Goal: Task Accomplishment & Management: Use online tool/utility

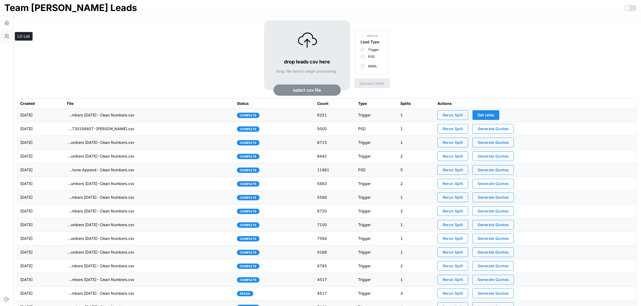
click at [7, 36] on icon "button" at bounding box center [6, 36] width 5 height 5
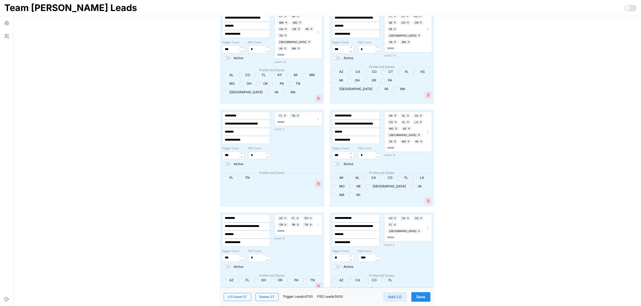
scroll to position [1515, 0]
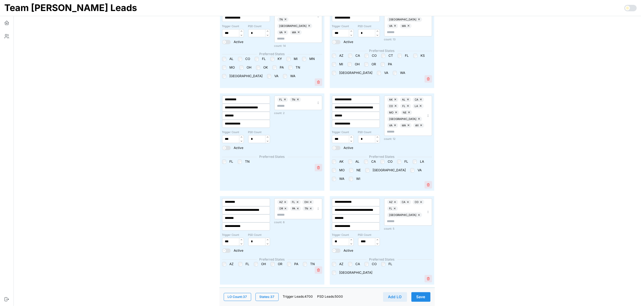
click at [286, 262] on div "AZ FL [GEOGRAPHIC_DATA] OR [GEOGRAPHIC_DATA] [GEOGRAPHIC_DATA]" at bounding box center [272, 264] width 100 height 4
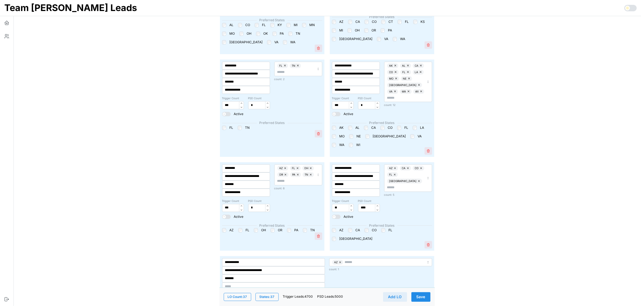
scroll to position [1554, 0]
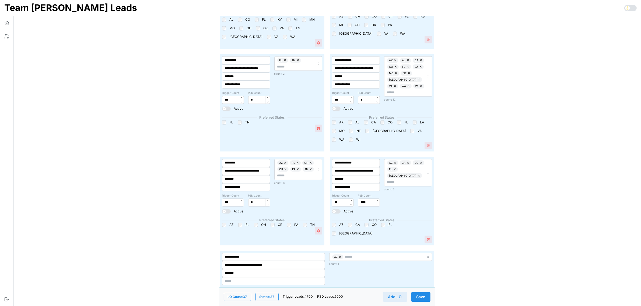
click at [425, 294] on span "Save" at bounding box center [421, 297] width 9 height 9
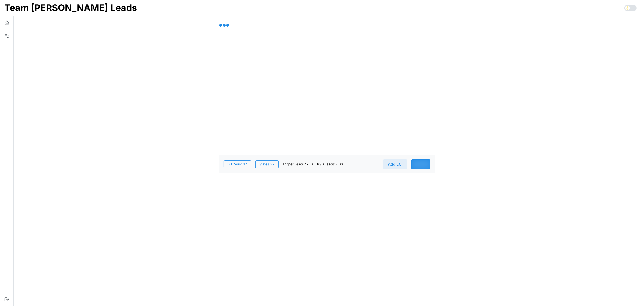
scroll to position [0, 0]
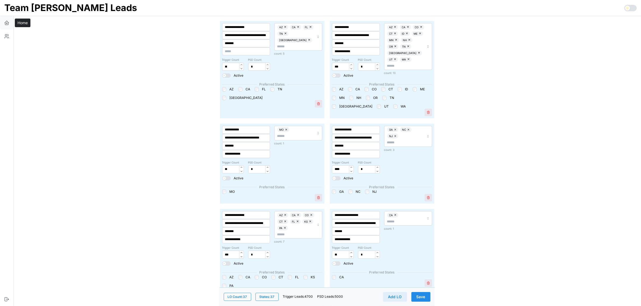
click at [3, 19] on button "button" at bounding box center [6, 22] width 13 height 13
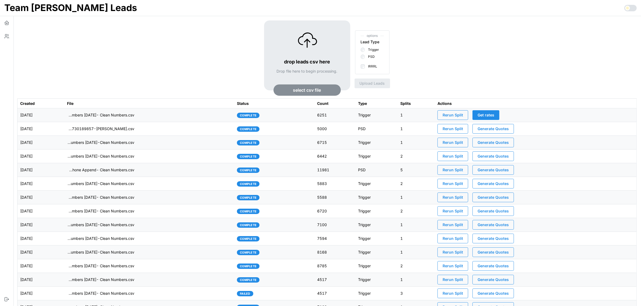
click at [454, 116] on span "Rerun Split" at bounding box center [453, 115] width 20 height 9
click at [9, 37] on button "button" at bounding box center [6, 36] width 13 height 13
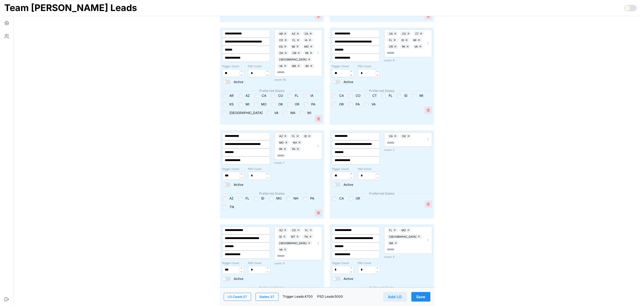
scroll to position [370, 0]
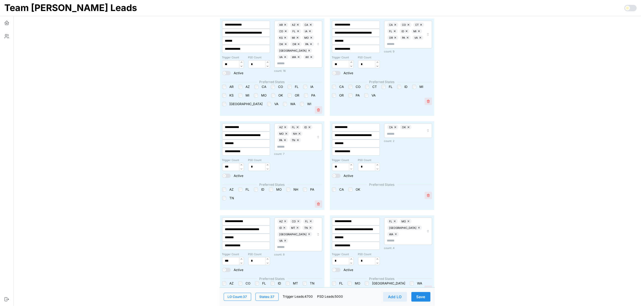
click at [423, 297] on span "Save" at bounding box center [421, 297] width 9 height 9
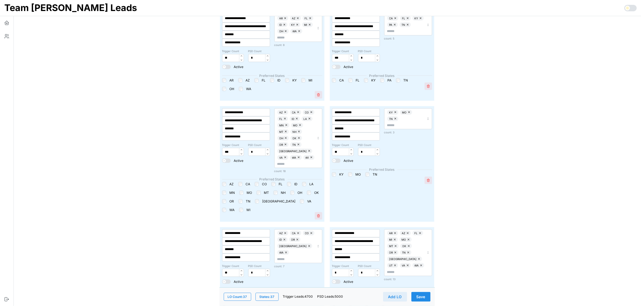
scroll to position [942, 0]
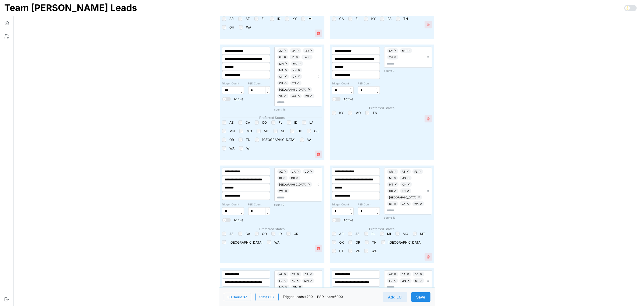
click at [425, 297] on button "Save" at bounding box center [420, 297] width 19 height 10
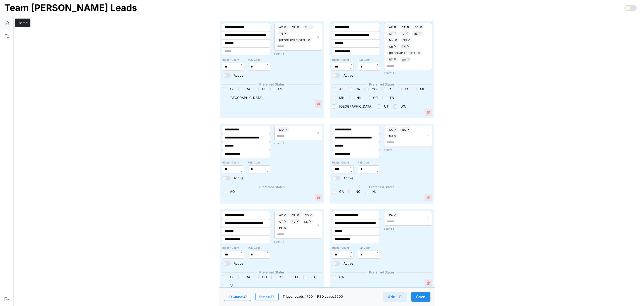
click at [5, 23] on icon "button" at bounding box center [6, 24] width 3 height 2
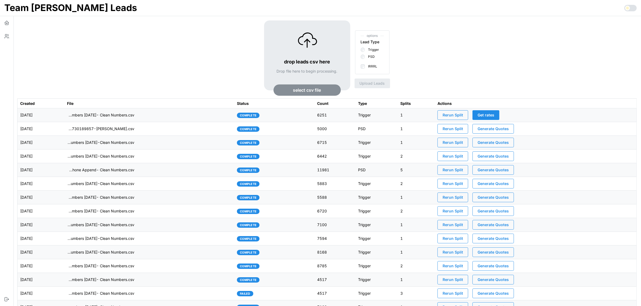
click at [460, 116] on span "Rerun Split" at bounding box center [453, 115] width 20 height 9
click at [197, 115] on td "imports/[PERSON_NAME]/1755781215675-TU Master List With Numbers [DATE]- Clean N…" at bounding box center [149, 116] width 170 height 14
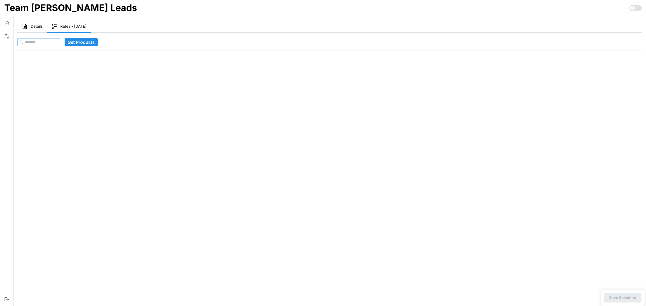
click at [45, 38] on input at bounding box center [38, 42] width 43 height 8
paste input "**********"
type input "**********"
click at [102, 44] on span "Get Products" at bounding box center [91, 43] width 27 height 8
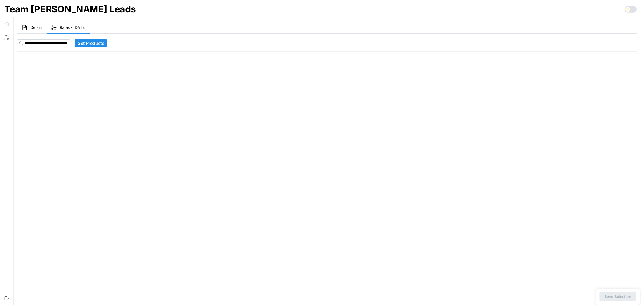
scroll to position [0, 0]
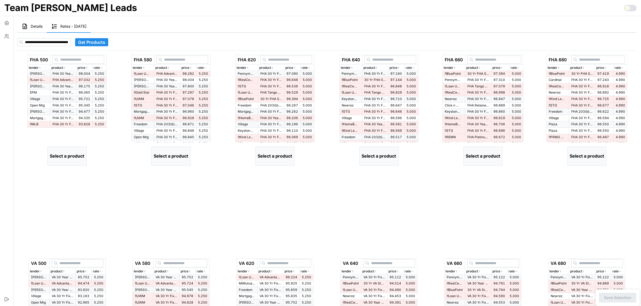
click at [100, 66] on p "rate" at bounding box center [97, 67] width 6 height 5
click at [64, 79] on p "FHA Advantage 30 Yr Fixed" at bounding box center [64, 80] width 22 height 5
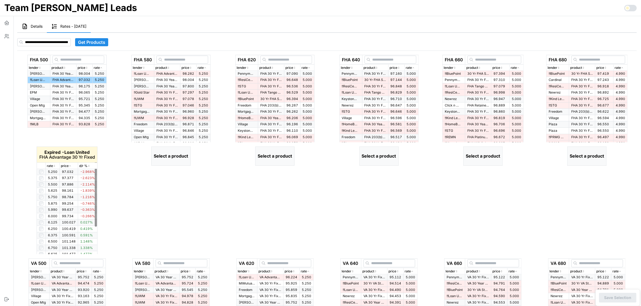
click at [54, 167] on icon "button" at bounding box center [54, 167] width 1 height 1
click at [54, 166] on icon "button" at bounding box center [54, 166] width 3 height 3
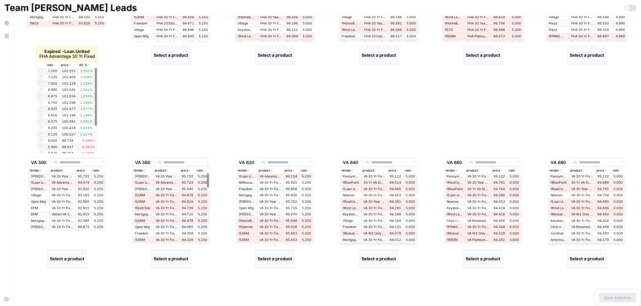
scroll to position [67, 0]
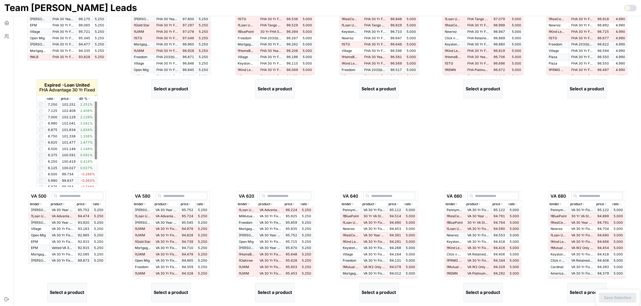
click at [54, 98] on icon "button" at bounding box center [54, 98] width 3 height 3
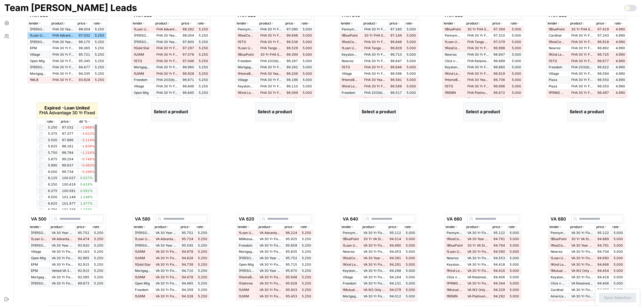
scroll to position [34, 0]
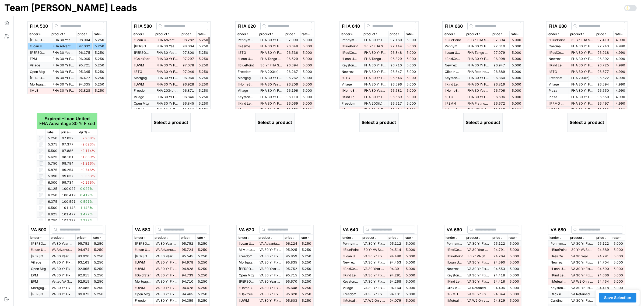
click at [207, 33] on icon "button" at bounding box center [205, 34] width 3 height 3
click at [150, 40] on td "!! Loan United" at bounding box center [143, 40] width 23 height 6
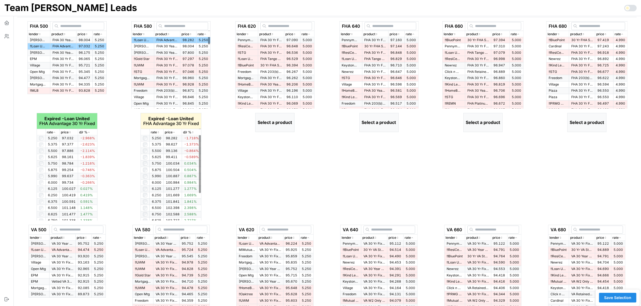
click at [157, 131] on icon "button" at bounding box center [158, 132] width 3 height 3
click at [310, 36] on icon "button" at bounding box center [309, 34] width 3 height 3
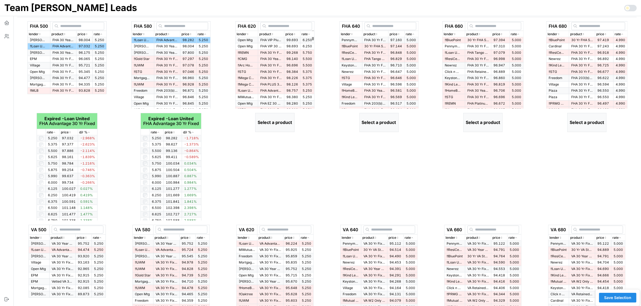
click at [310, 34] on icon "button" at bounding box center [309, 34] width 3 height 3
click at [263, 41] on p "FHA 30 Yr Fixed > $500K" at bounding box center [271, 40] width 22 height 5
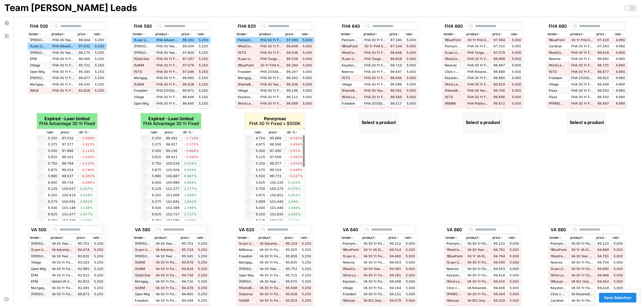
click at [262, 133] on icon "button" at bounding box center [262, 132] width 3 height 3
click at [412, 34] on p "rate" at bounding box center [409, 34] width 6 height 5
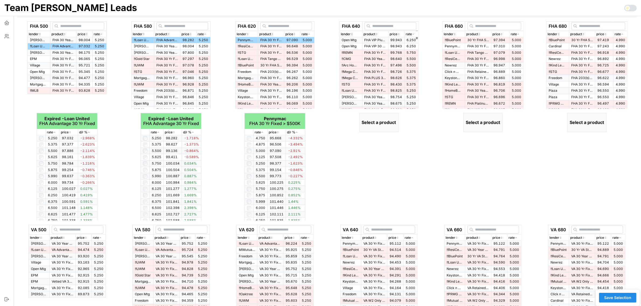
click at [412, 34] on p "rate" at bounding box center [409, 34] width 6 height 5
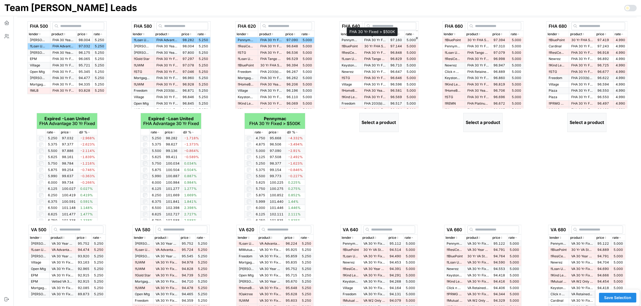
click at [366, 39] on p "FHA 30 Yr Fixed > $500K" at bounding box center [376, 40] width 22 height 5
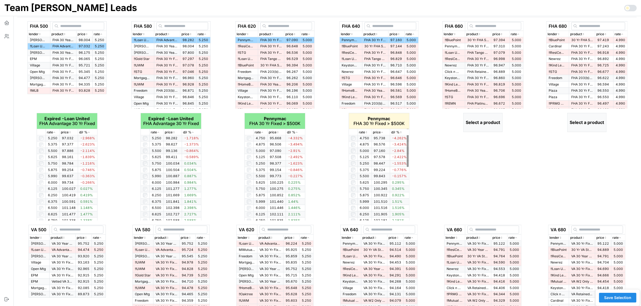
click at [367, 132] on icon "button" at bounding box center [366, 132] width 3 height 3
click at [519, 34] on icon "button" at bounding box center [518, 34] width 3 height 3
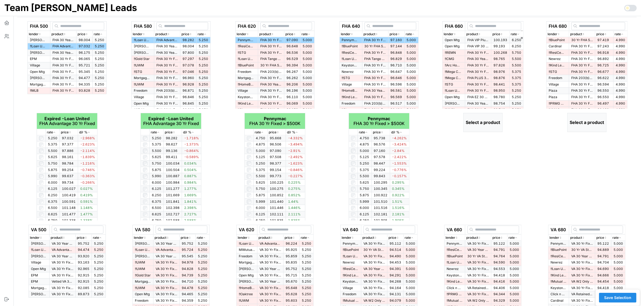
click at [519, 34] on icon "button" at bounding box center [518, 34] width 3 height 3
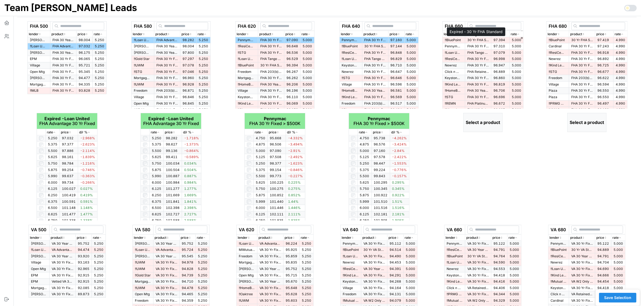
click at [477, 39] on p "30 Yr FHA Standard" at bounding box center [478, 40] width 22 height 5
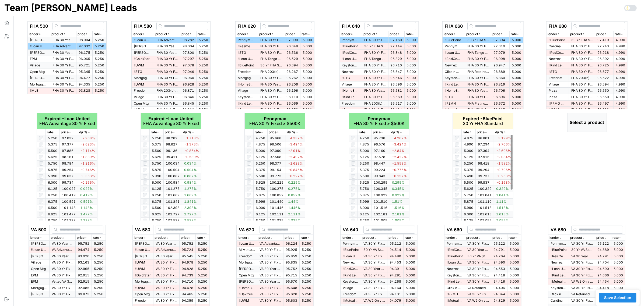
click at [473, 131] on div "rate" at bounding box center [469, 132] width 12 height 5
click at [470, 132] on icon "button" at bounding box center [470, 132] width 3 height 3
click at [622, 34] on icon "button" at bounding box center [622, 34] width 3 height 3
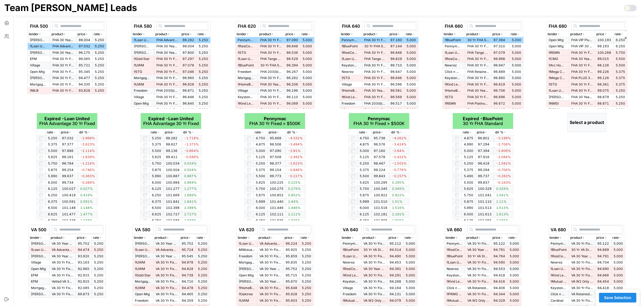
click at [622, 34] on icon "button" at bounding box center [622, 34] width 3 height 3
click at [607, 39] on span "97.419" at bounding box center [603, 40] width 12 height 4
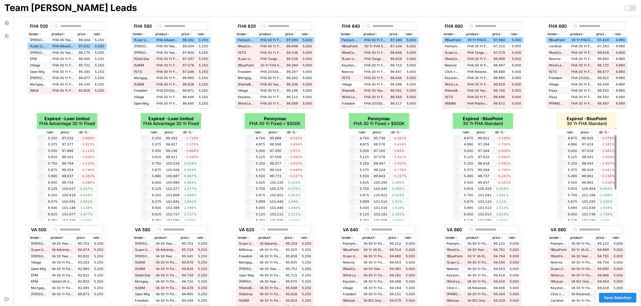
click at [575, 133] on icon "button" at bounding box center [574, 133] width 1 height 1
click at [574, 133] on icon "button" at bounding box center [574, 132] width 3 height 3
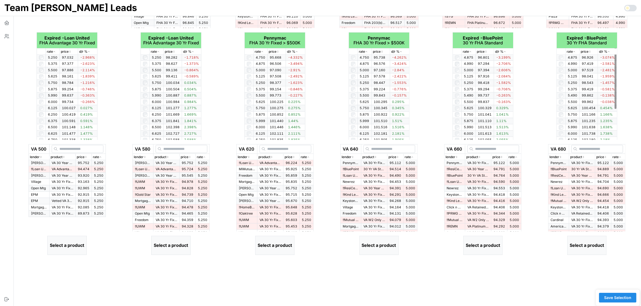
scroll to position [135, 0]
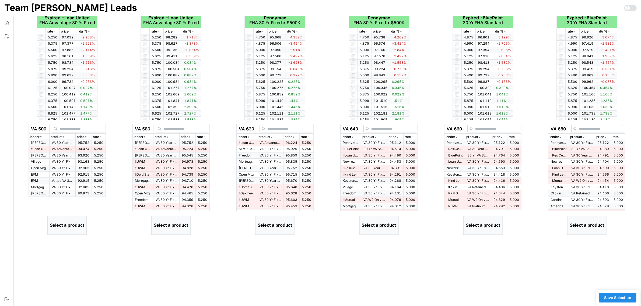
click at [102, 135] on icon "button" at bounding box center [100, 136] width 3 height 3
click at [53, 148] on p "VA Advantage 30 Yr Fixed" at bounding box center [63, 149] width 22 height 5
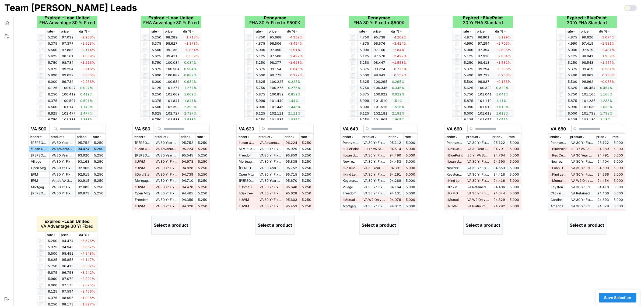
scroll to position [160, 0]
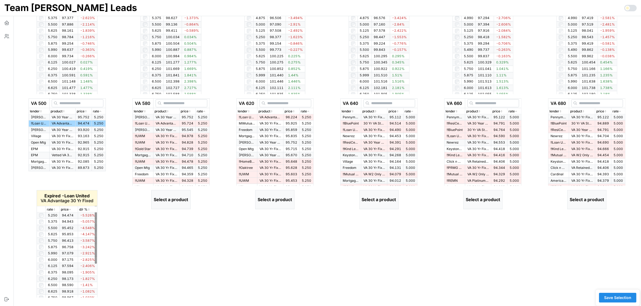
click at [55, 210] on icon "button" at bounding box center [54, 209] width 3 height 3
click at [55, 210] on icon "button" at bounding box center [54, 209] width 1 height 1
click at [55, 210] on icon "button" at bounding box center [54, 209] width 3 height 3
click at [203, 112] on p "rate" at bounding box center [200, 111] width 6 height 5
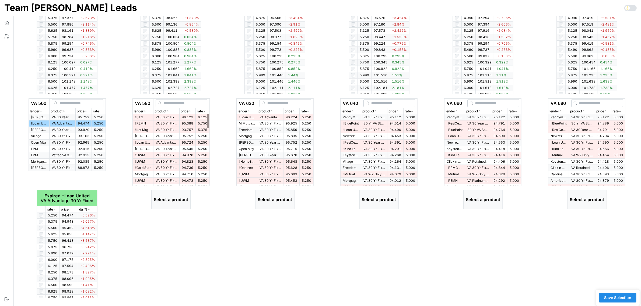
click at [204, 111] on icon "button" at bounding box center [204, 111] width 3 height 3
click at [163, 123] on p "VA Advantage 30 Yr Fixed" at bounding box center [167, 123] width 22 height 5
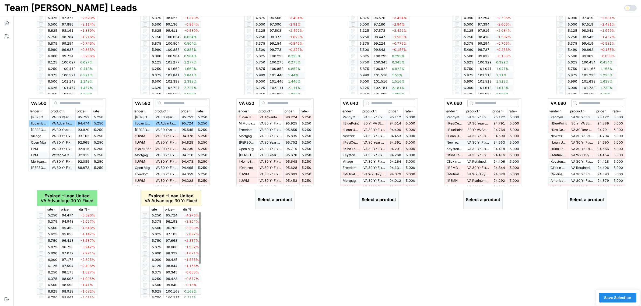
click at [159, 209] on icon "button" at bounding box center [158, 209] width 3 height 3
click at [308, 112] on icon "button" at bounding box center [308, 111] width 3 height 3
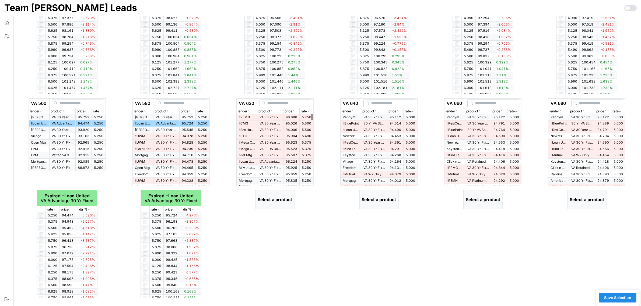
click at [308, 112] on icon "button" at bounding box center [308, 111] width 3 height 3
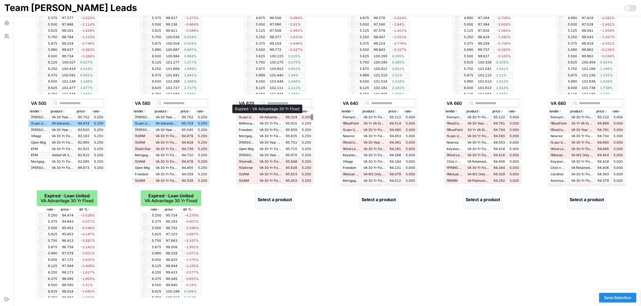
click at [268, 116] on p "VA Advantage 30 Yr Fixed" at bounding box center [271, 117] width 22 height 5
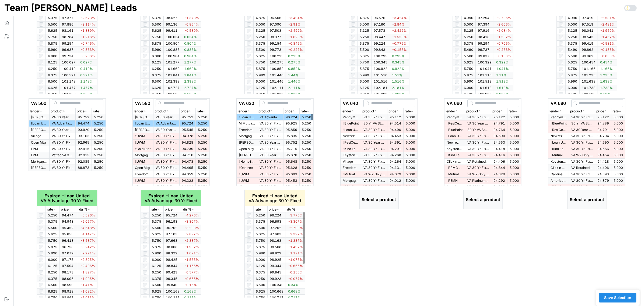
click at [261, 209] on icon "button" at bounding box center [262, 209] width 3 height 3
click at [414, 111] on icon "button" at bounding box center [412, 111] width 3 height 3
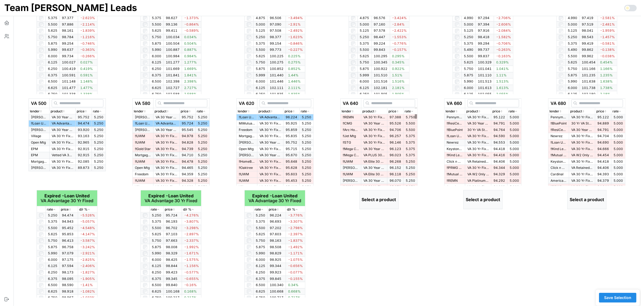
click at [413, 111] on icon "button" at bounding box center [412, 111] width 1 height 1
click at [386, 118] on td "VA 30 Yr Fixed > $300k" at bounding box center [374, 117] width 26 height 6
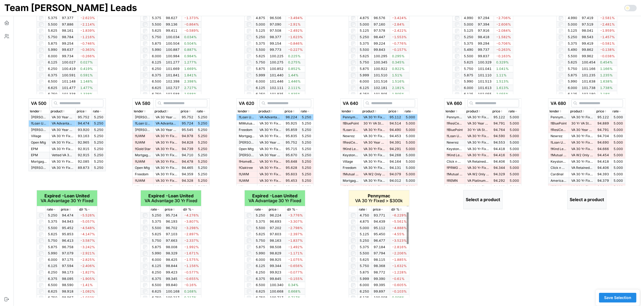
click at [363, 208] on p "rate" at bounding box center [362, 209] width 6 height 5
click at [367, 209] on icon "button" at bounding box center [366, 209] width 3 height 3
click at [491, 117] on td "95.122" at bounding box center [499, 117] width 16 height 6
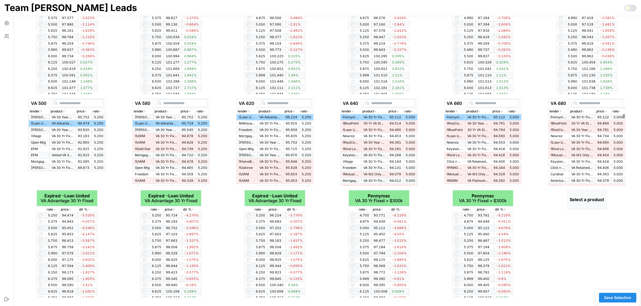
click at [621, 110] on icon "button" at bounding box center [620, 111] width 3 height 3
click at [571, 117] on p "VA 30 Yr Fixed > $300k" at bounding box center [582, 117] width 22 height 5
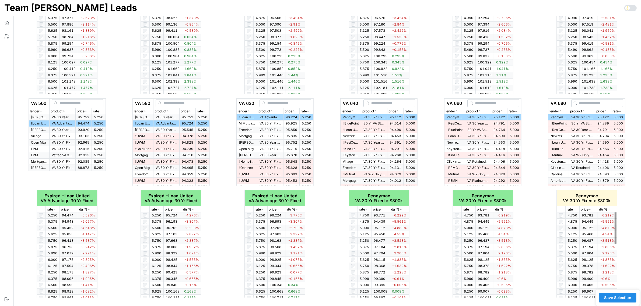
click at [574, 209] on icon "button" at bounding box center [574, 209] width 3 height 3
click at [574, 209] on icon "button" at bounding box center [573, 209] width 1 height 1
click at [619, 298] on span "Save Selection" at bounding box center [617, 297] width 27 height 9
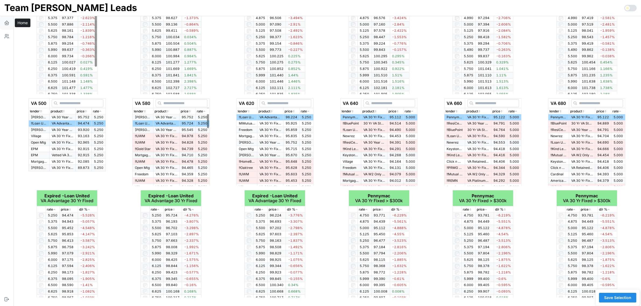
click at [6, 22] on icon "button" at bounding box center [7, 22] width 4 height 2
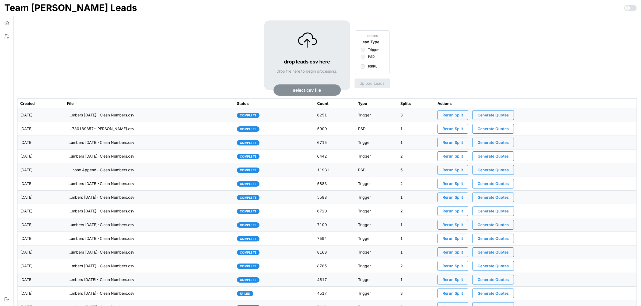
click at [500, 114] on span "Generate Quotes" at bounding box center [493, 115] width 31 height 9
click at [173, 114] on td "imports/[PERSON_NAME]/1755781215675-TU Master List With Numbers [DATE]- Clean N…" at bounding box center [149, 116] width 170 height 14
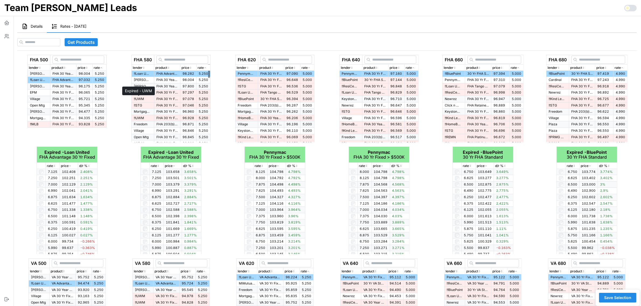
click at [30, 27] on button "Details" at bounding box center [32, 26] width 30 height 12
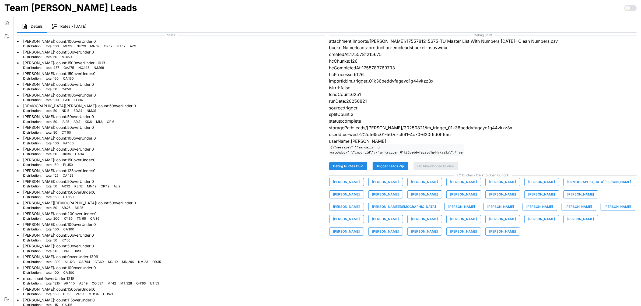
click at [438, 216] on span "[PERSON_NAME]" at bounding box center [424, 220] width 27 height 8
click at [347, 186] on span "[PERSON_NAME]" at bounding box center [346, 183] width 27 height 8
click at [384, 186] on span "[PERSON_NAME]" at bounding box center [385, 183] width 27 height 8
click at [417, 186] on span "[PERSON_NAME]" at bounding box center [424, 183] width 27 height 8
click at [450, 186] on span "[PERSON_NAME]" at bounding box center [463, 183] width 27 height 8
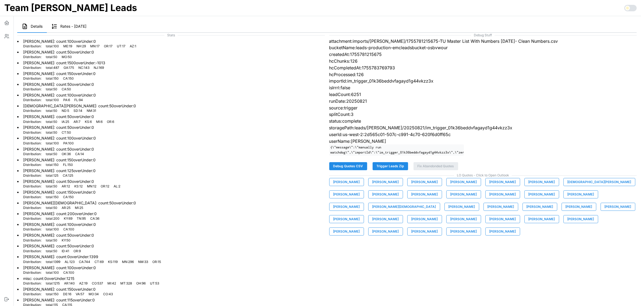
click at [490, 186] on span "[PERSON_NAME]" at bounding box center [502, 183] width 27 height 8
click at [529, 186] on span "[PERSON_NAME]" at bounding box center [542, 183] width 27 height 8
click at [568, 184] on span "[DEMOGRAPHIC_DATA][PERSON_NAME]" at bounding box center [600, 183] width 64 height 8
click at [360, 191] on span "[PERSON_NAME]" at bounding box center [346, 195] width 27 height 8
click at [368, 199] on button "[PERSON_NAME]" at bounding box center [385, 195] width 35 height 8
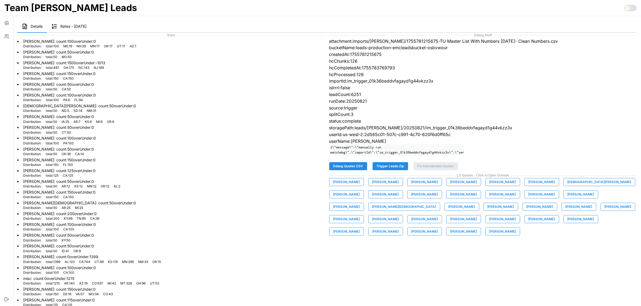
click at [411, 198] on span "[PERSON_NAME]" at bounding box center [424, 195] width 27 height 8
click at [450, 198] on span "[PERSON_NAME]" at bounding box center [463, 195] width 27 height 8
click at [489, 198] on span "[PERSON_NAME]" at bounding box center [502, 195] width 27 height 8
click at [529, 198] on span "[PERSON_NAME]" at bounding box center [542, 195] width 27 height 8
click at [568, 198] on span "[PERSON_NAME]" at bounding box center [581, 195] width 27 height 8
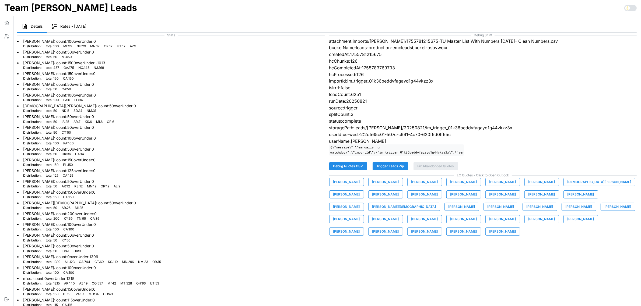
click at [360, 203] on span "[PERSON_NAME]" at bounding box center [346, 207] width 27 height 8
click at [436, 203] on span "[PERSON_NAME][DEMOGRAPHIC_DATA]" at bounding box center [404, 207] width 64 height 8
click at [475, 203] on span "[PERSON_NAME]" at bounding box center [462, 207] width 27 height 8
click at [488, 211] on span "[PERSON_NAME]" at bounding box center [501, 207] width 27 height 8
click at [527, 211] on span "[PERSON_NAME]" at bounding box center [540, 207] width 27 height 8
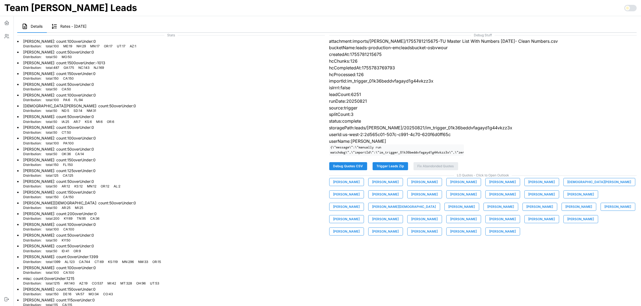
click at [566, 209] on span "[PERSON_NAME]" at bounding box center [579, 207] width 27 height 8
click at [364, 215] on button "[PERSON_NAME]" at bounding box center [346, 219] width 35 height 8
click at [399, 216] on span "[PERSON_NAME]" at bounding box center [385, 220] width 27 height 8
click at [438, 216] on span "[PERSON_NAME]" at bounding box center [424, 220] width 27 height 8
click at [477, 216] on span "[PERSON_NAME]" at bounding box center [463, 220] width 27 height 8
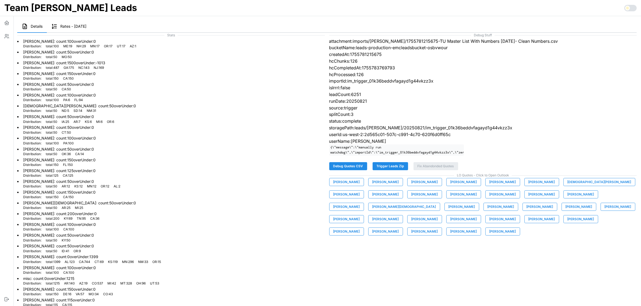
click at [489, 223] on span "[PERSON_NAME]" at bounding box center [502, 220] width 27 height 8
click at [524, 223] on button "[PERSON_NAME]" at bounding box center [541, 219] width 35 height 8
click at [568, 223] on span "[PERSON_NAME]" at bounding box center [581, 220] width 27 height 8
click at [360, 228] on span "[PERSON_NAME]" at bounding box center [346, 232] width 27 height 8
click at [399, 228] on span "[PERSON_NAME]" at bounding box center [385, 232] width 27 height 8
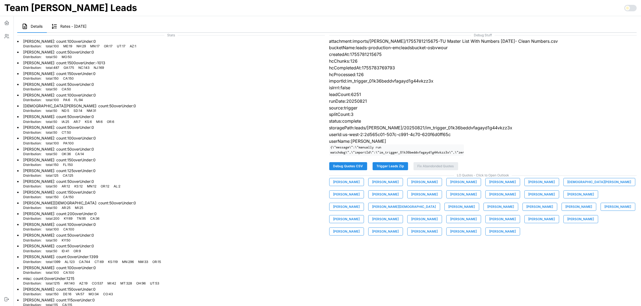
click at [438, 228] on span "[PERSON_NAME]" at bounding box center [424, 232] width 27 height 8
click at [477, 228] on span "[PERSON_NAME]" at bounding box center [463, 232] width 27 height 8
click at [516, 228] on span "[PERSON_NAME]" at bounding box center [502, 232] width 27 height 8
click at [401, 170] on span "Trigger Leads Zip" at bounding box center [390, 167] width 27 height 8
click at [389, 170] on span "Trigger Leads Zip" at bounding box center [390, 167] width 27 height 8
